Goal: Information Seeking & Learning: Check status

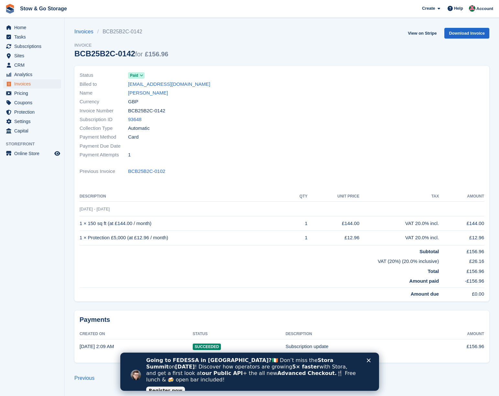
drag, startPoint x: 167, startPoint y: 109, endPoint x: 128, endPoint y: 112, distance: 38.6
click at [128, 112] on div "Invoice Number BCB25B2C-0142" at bounding box center [179, 110] width 199 height 9
copy span "BCB25B2C-0142"
click at [16, 83] on span "Invoices" at bounding box center [33, 83] width 39 height 9
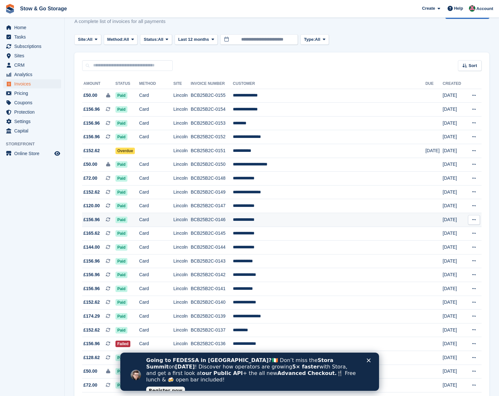
scroll to position [39, 0]
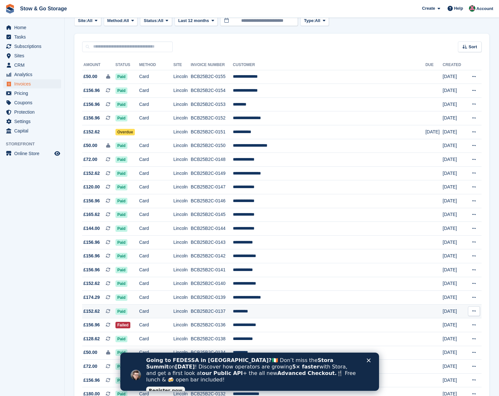
click at [139, 317] on td "Paid" at bounding box center [128, 311] width 24 height 14
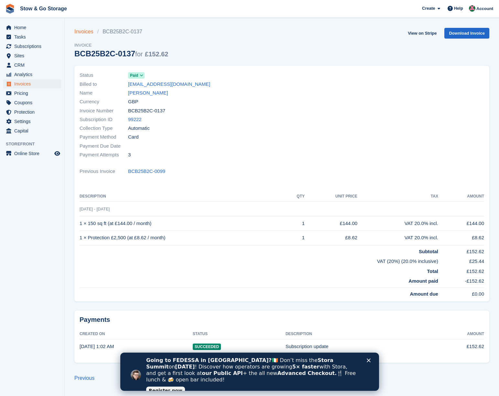
click at [85, 32] on link "Invoices" at bounding box center [85, 32] width 23 height 8
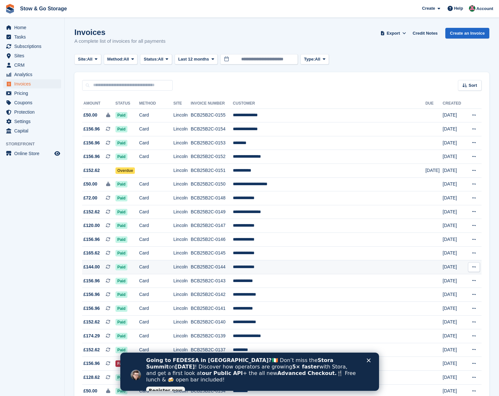
click at [216, 270] on td "BCB25B2C-0144" at bounding box center [212, 267] width 42 height 14
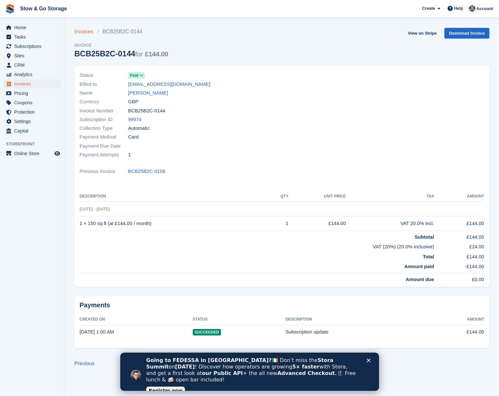
click at [82, 31] on link "Invoices" at bounding box center [85, 32] width 23 height 8
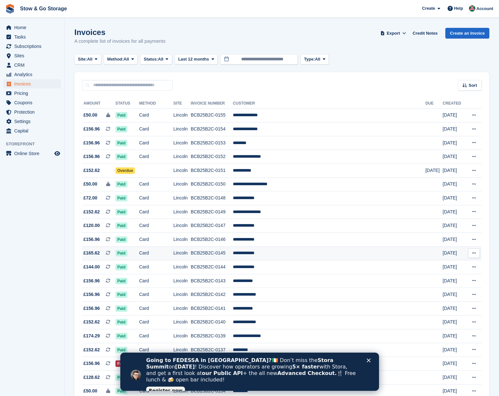
click at [228, 256] on td "BCB25B2C-0145" at bounding box center [212, 253] width 42 height 14
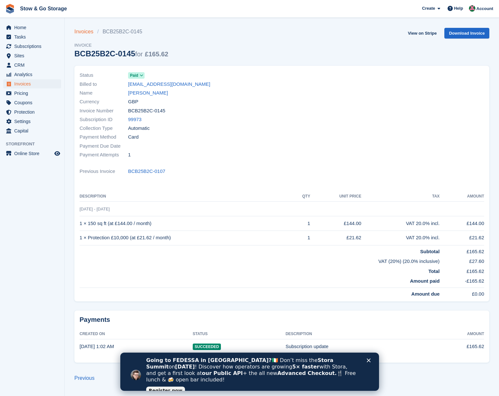
click at [85, 33] on link "Invoices" at bounding box center [85, 32] width 23 height 8
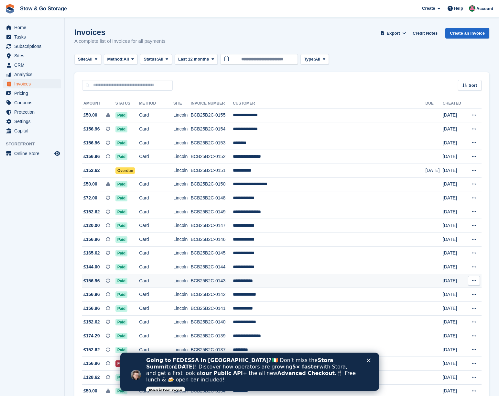
click at [233, 284] on td "BCB25B2C-0143" at bounding box center [212, 281] width 42 height 14
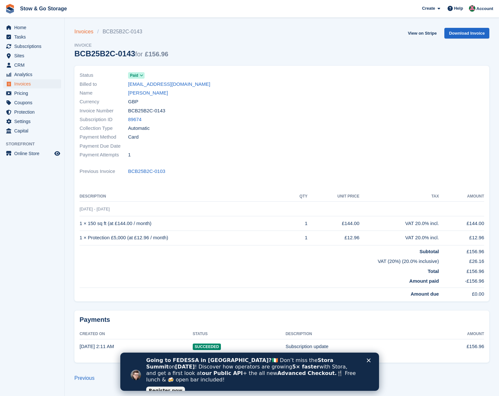
click at [85, 31] on link "Invoices" at bounding box center [85, 32] width 23 height 8
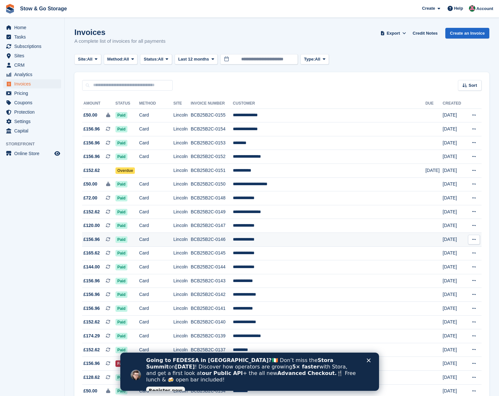
click at [215, 243] on td "BCB25B2C-0146" at bounding box center [212, 240] width 42 height 14
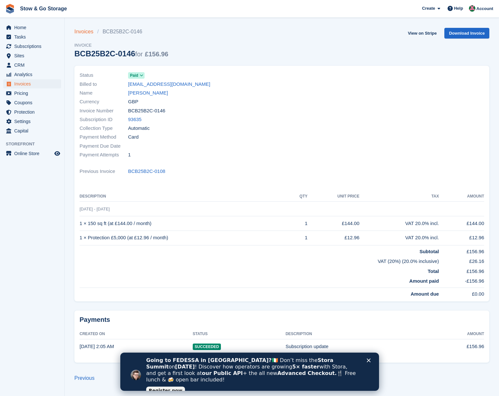
click at [83, 33] on link "Invoices" at bounding box center [85, 32] width 23 height 8
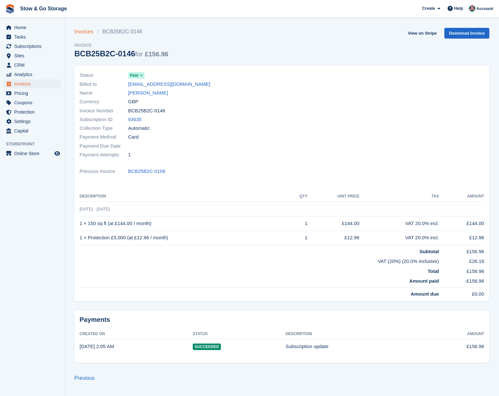
click at [83, 33] on link "Invoices" at bounding box center [85, 32] width 23 height 8
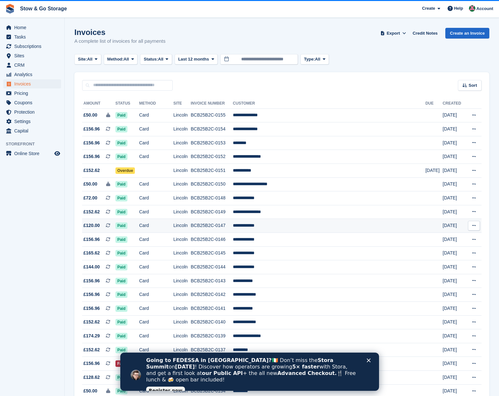
click at [265, 227] on td "**********" at bounding box center [329, 226] width 193 height 14
